Goal: Transaction & Acquisition: Purchase product/service

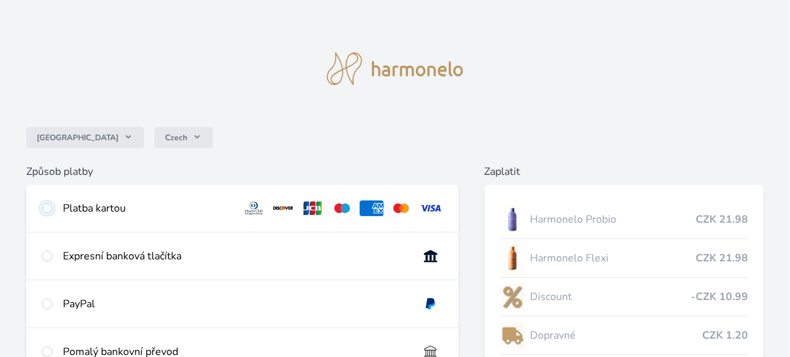
click at [50, 207] on input "radio" at bounding box center [47, 208] width 10 height 10
radio input "true"
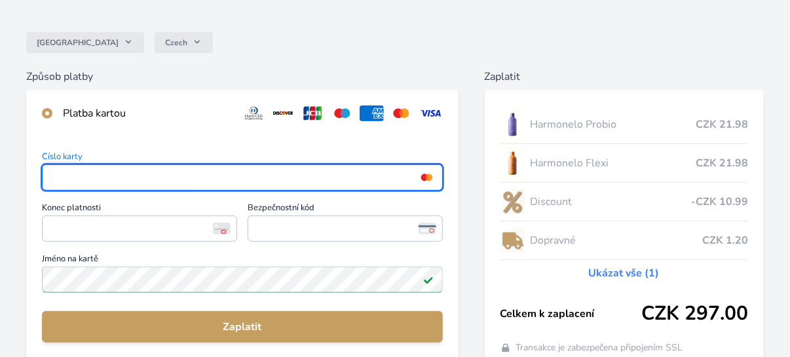
scroll to position [131, 0]
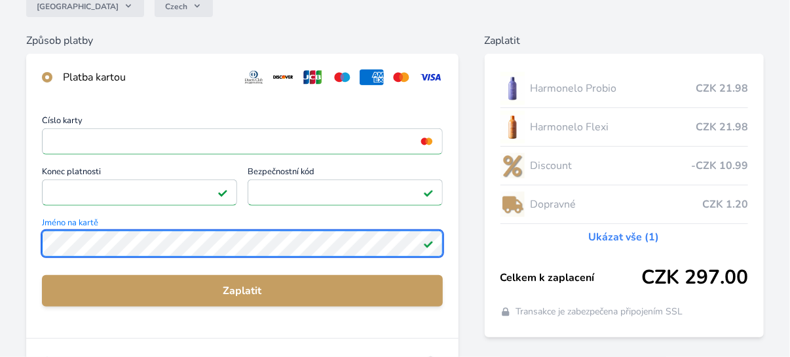
click at [33, 245] on div "Číslo karty <p>Your browser does not support iframes.</p> Konec platnosti <p>Yo…" at bounding box center [242, 219] width 432 height 237
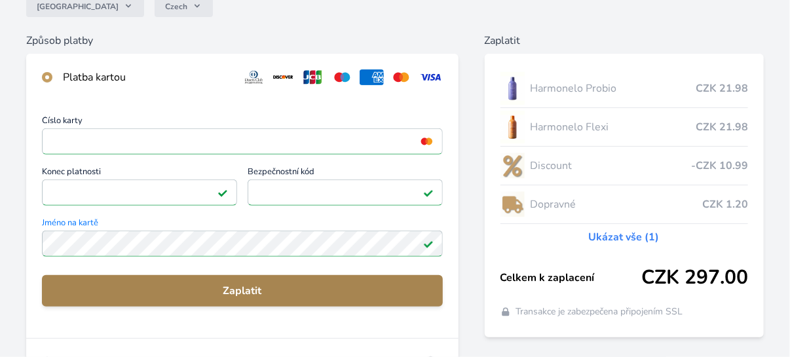
click at [267, 293] on span "Zaplatit" at bounding box center [242, 291] width 380 height 16
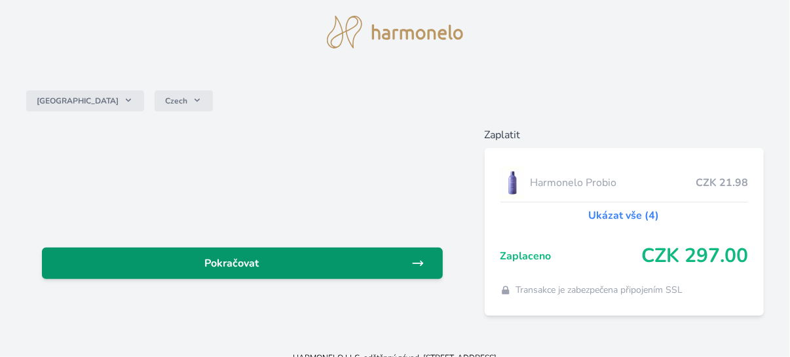
scroll to position [52, 0]
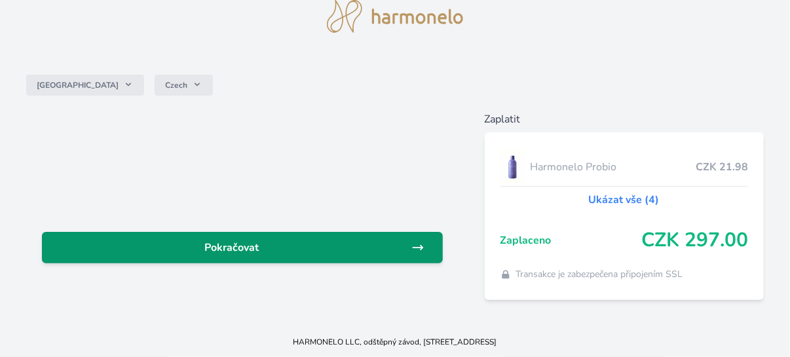
click at [415, 254] on link "Pokračovat" at bounding box center [242, 247] width 401 height 31
